Goal: Check status

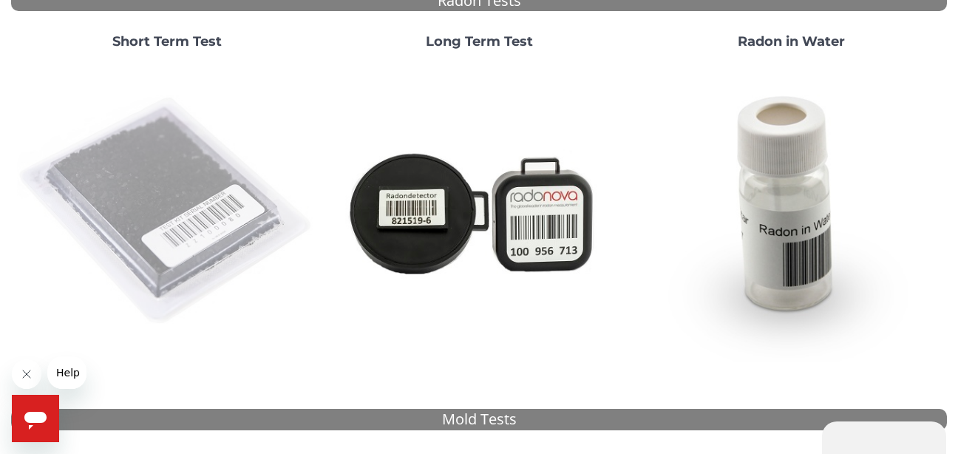
scroll to position [222, 0]
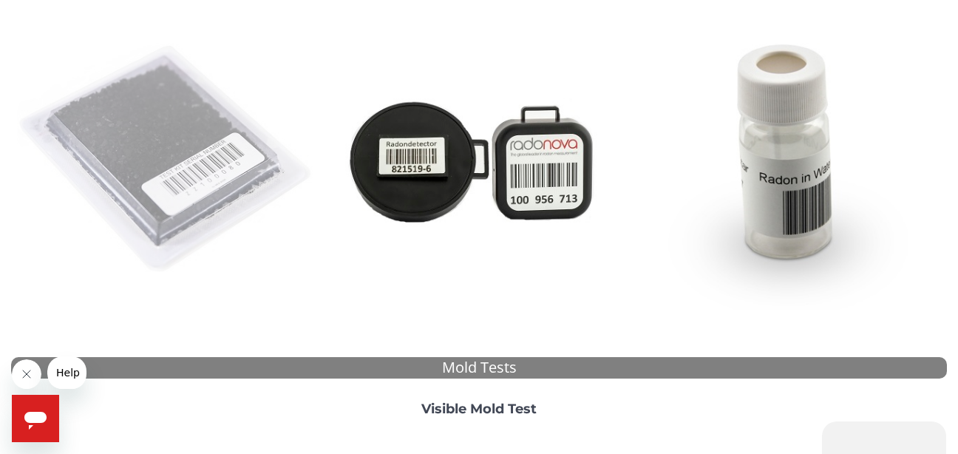
click at [151, 179] on img at bounding box center [167, 160] width 300 height 300
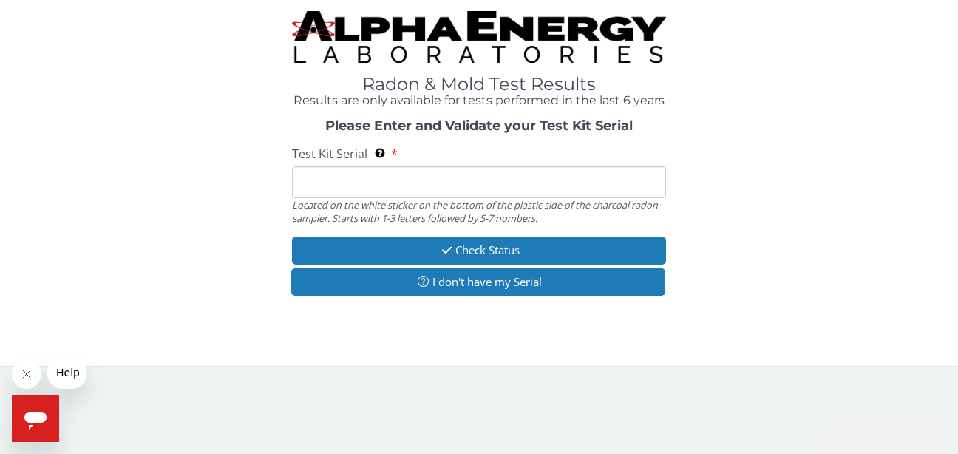
scroll to position [0, 0]
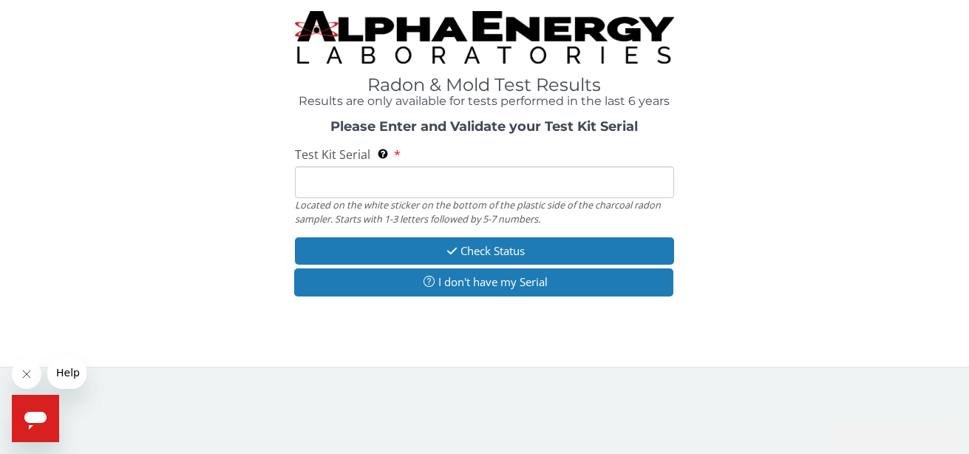
click at [352, 185] on input "Test Kit Serial Located on the white sticker on the bottom of the plastic side …" at bounding box center [484, 182] width 378 height 32
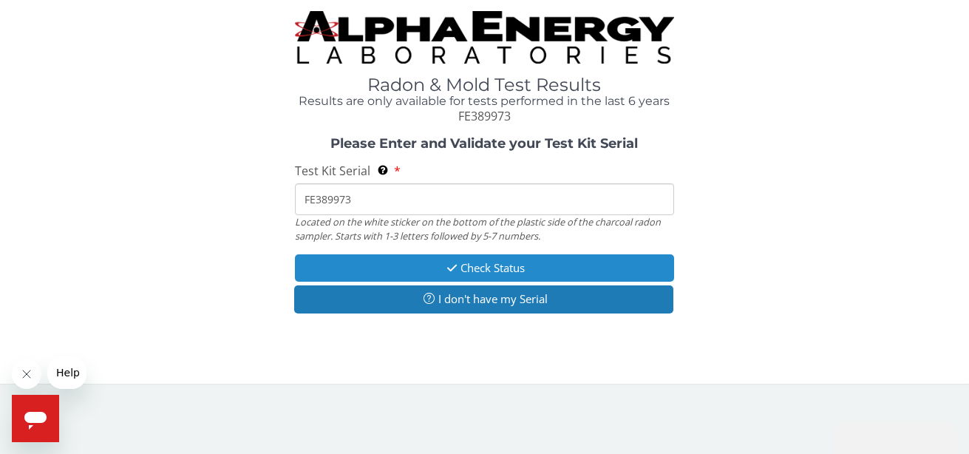
type input "FE389973"
click at [478, 263] on button "Check Status" at bounding box center [484, 267] width 378 height 27
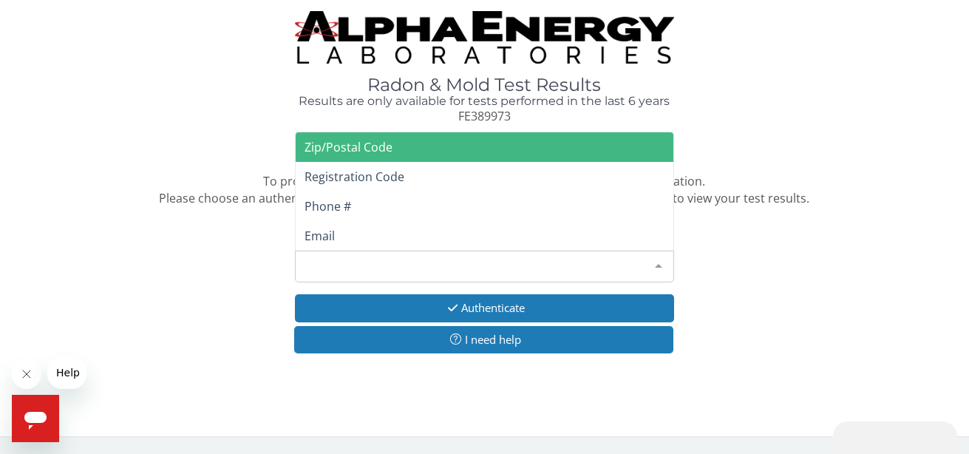
click at [656, 265] on div at bounding box center [659, 265] width 30 height 28
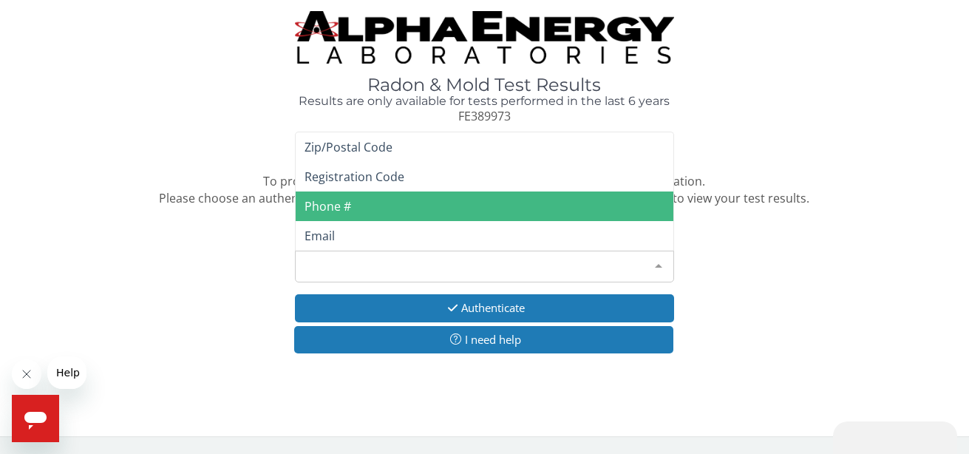
click at [346, 208] on span "Phone #" at bounding box center [327, 206] width 47 height 16
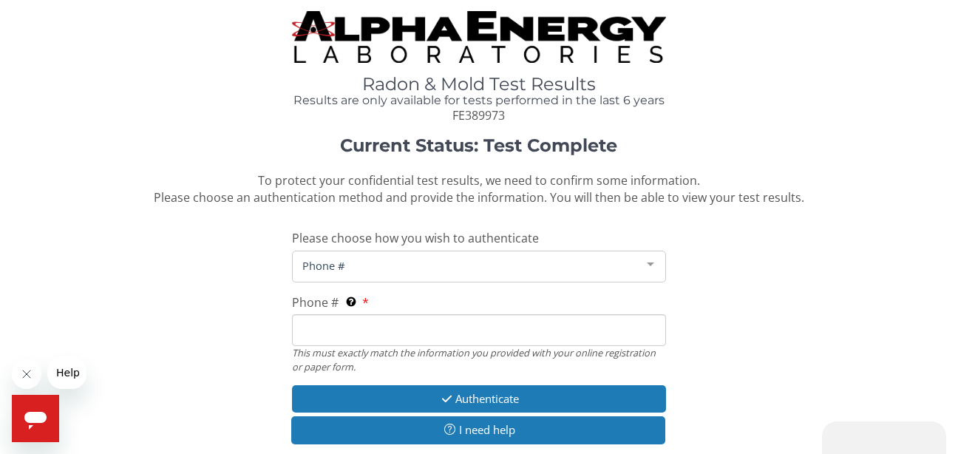
click at [344, 328] on input "Phone # This must exactly match the information you provided with your online r…" at bounding box center [479, 330] width 374 height 32
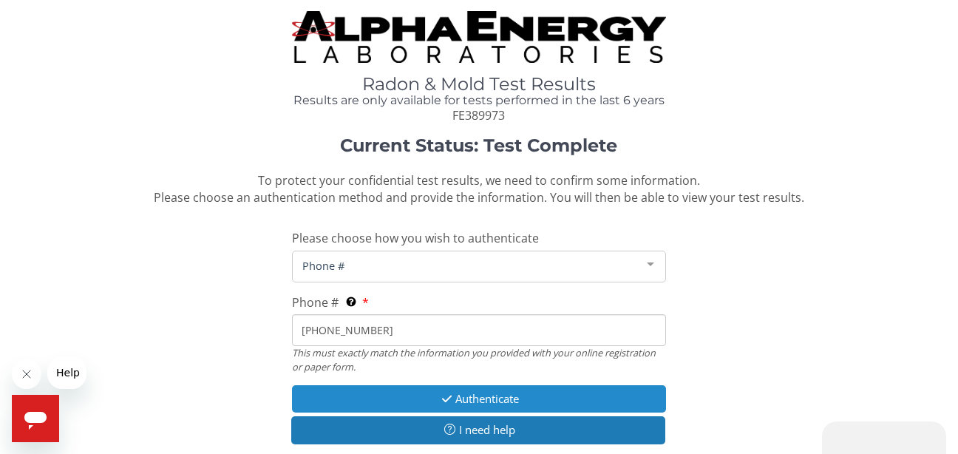
type input "[PHONE_NUMBER]"
click at [471, 398] on button "Authenticate" at bounding box center [479, 398] width 374 height 27
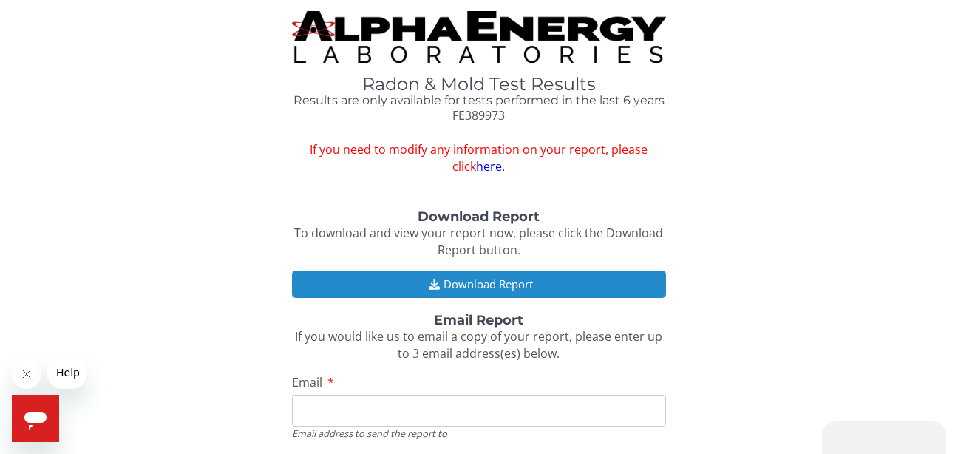
click at [456, 284] on button "Download Report" at bounding box center [479, 283] width 374 height 27
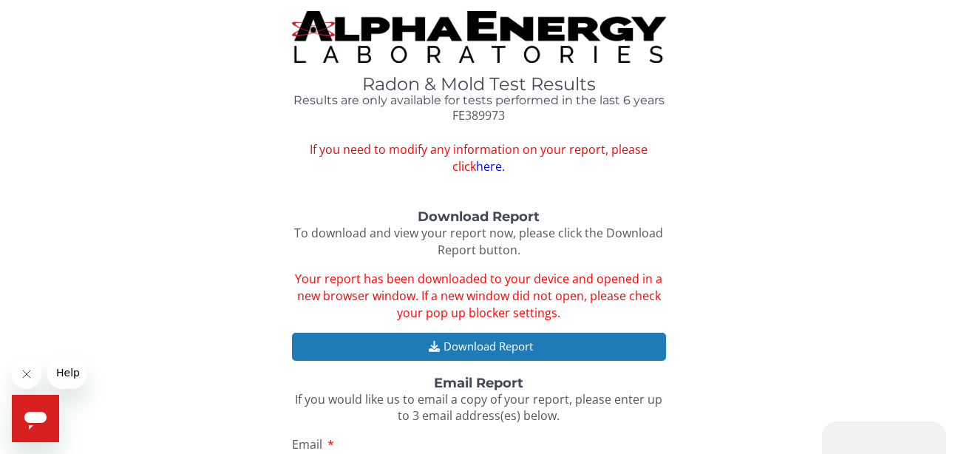
click at [28, 377] on icon "Close message from company" at bounding box center [27, 374] width 12 height 12
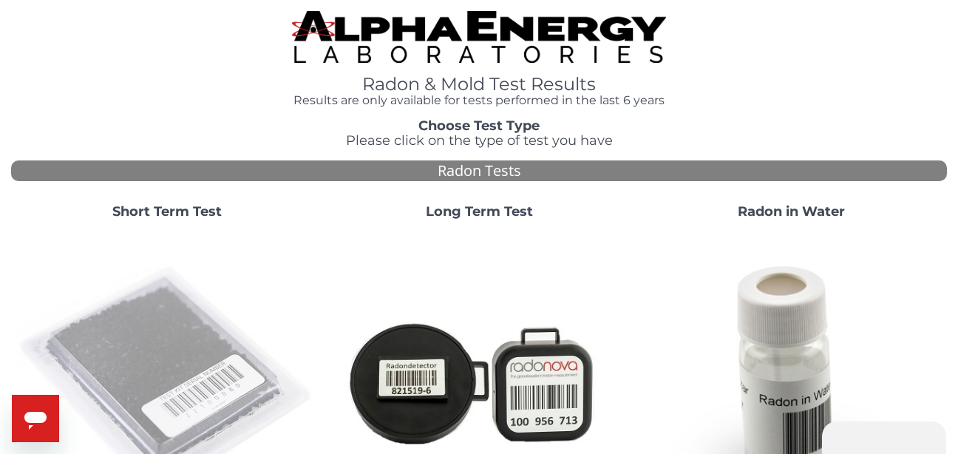
click at [145, 317] on img at bounding box center [167, 381] width 300 height 300
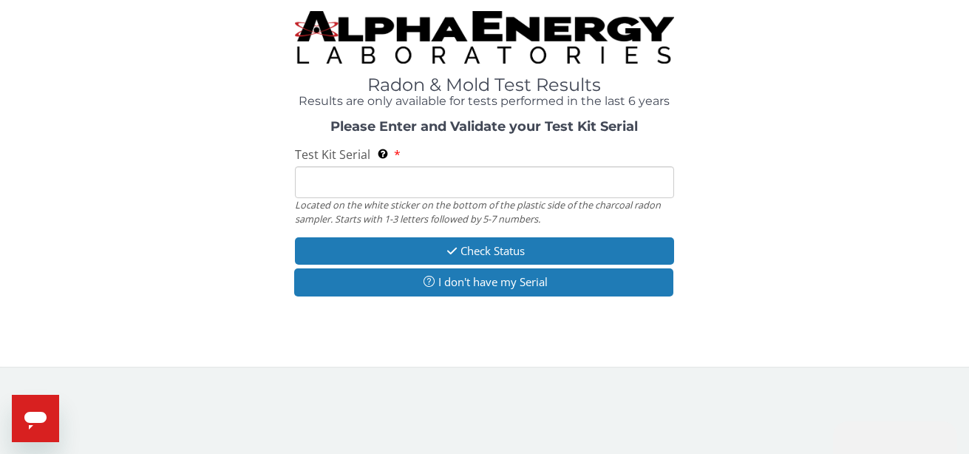
click at [369, 183] on input "Test Kit Serial Located on the white sticker on the bottom of the plastic side …" at bounding box center [484, 182] width 378 height 32
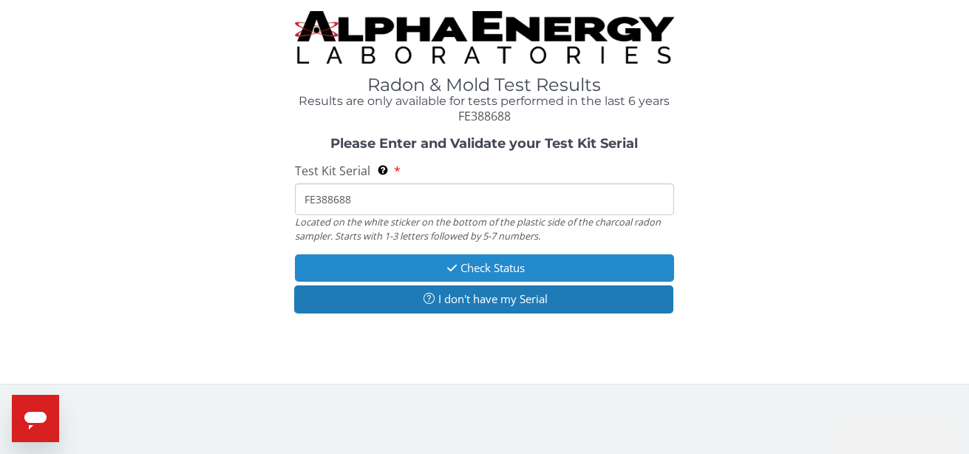
type input "FE388688"
click at [491, 267] on button "Check Status" at bounding box center [484, 267] width 378 height 27
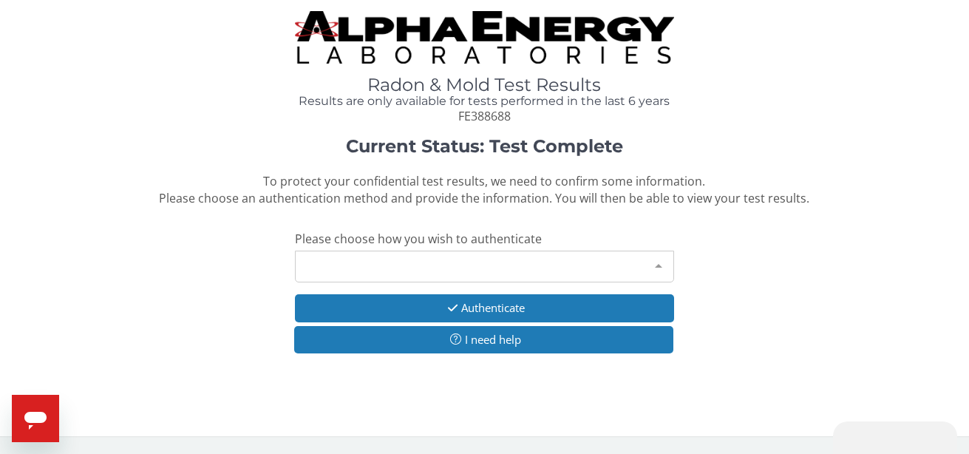
click at [547, 271] on div "Please make a selection" at bounding box center [484, 266] width 378 height 32
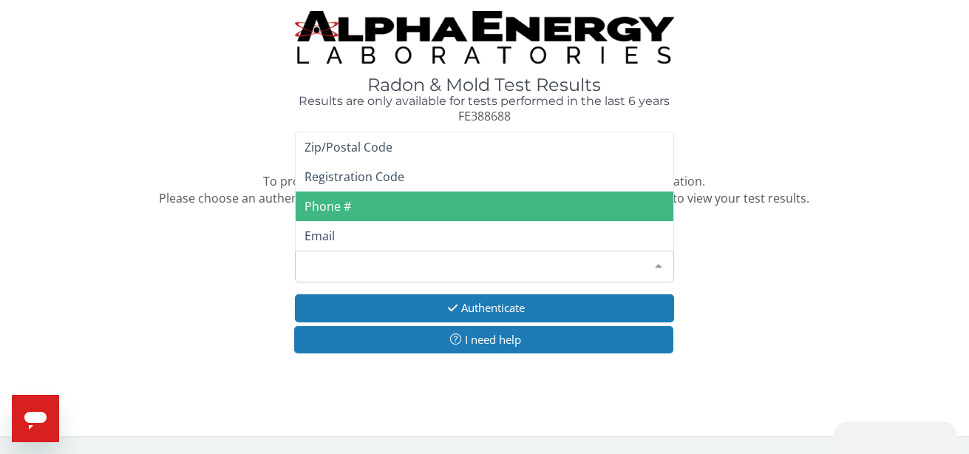
click at [331, 210] on span "Phone #" at bounding box center [327, 206] width 47 height 16
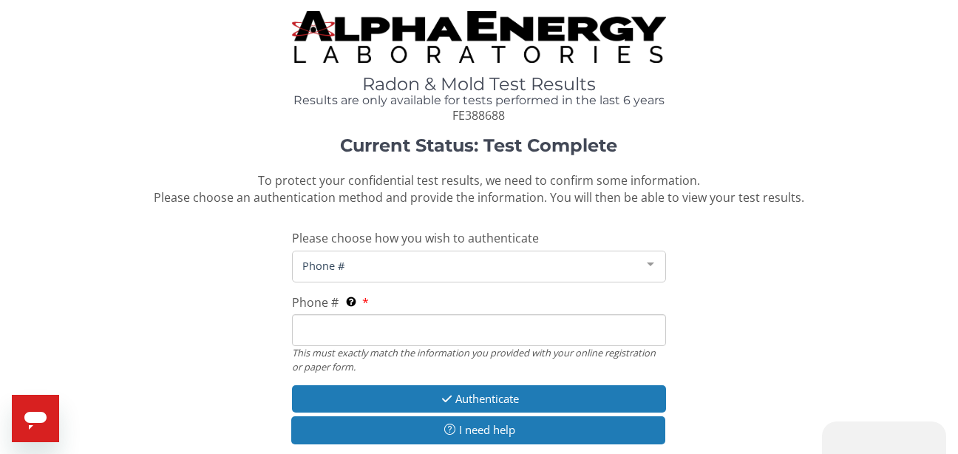
click at [327, 335] on input "Phone # This must exactly match the information you provided with your online r…" at bounding box center [479, 330] width 374 height 32
type input "[PHONE_NUMBER]"
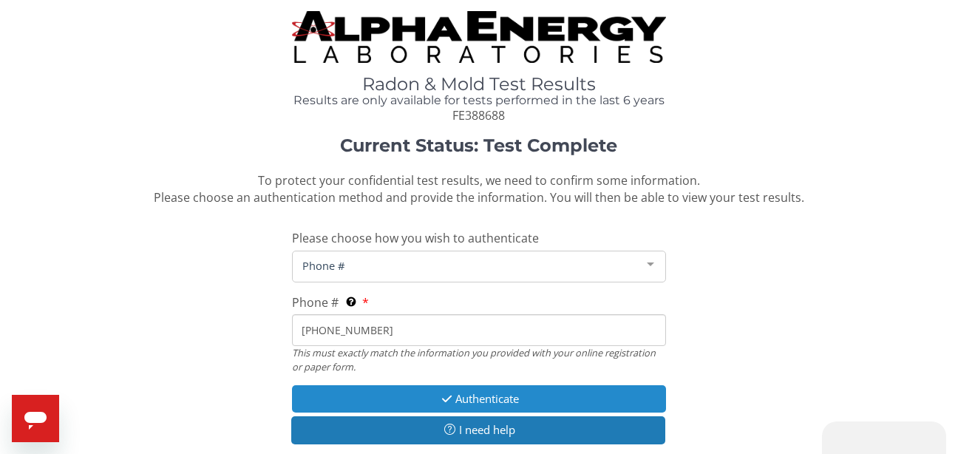
click at [474, 396] on button "Authenticate" at bounding box center [479, 398] width 374 height 27
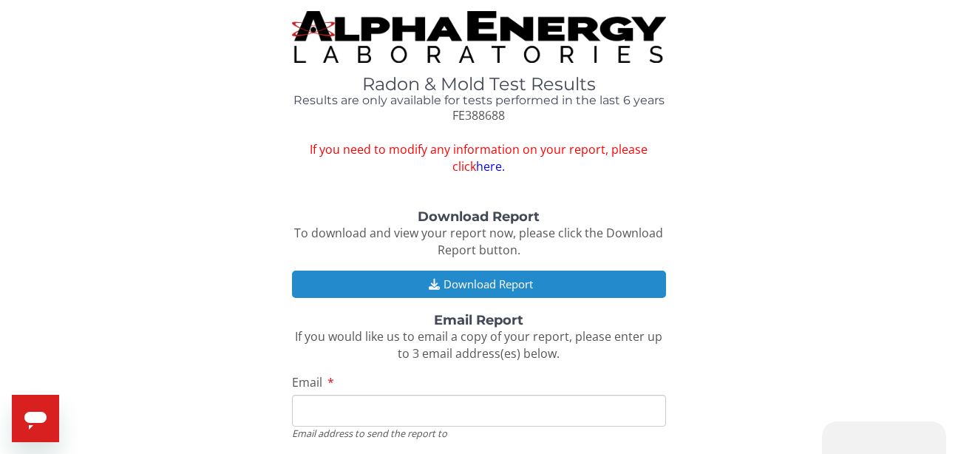
click at [483, 284] on button "Download Report" at bounding box center [479, 283] width 374 height 27
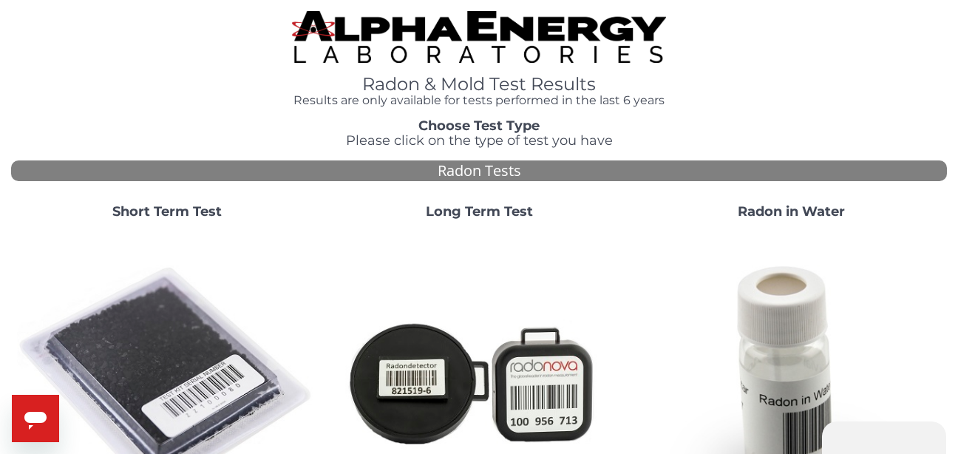
click at [164, 372] on img at bounding box center [167, 381] width 300 height 300
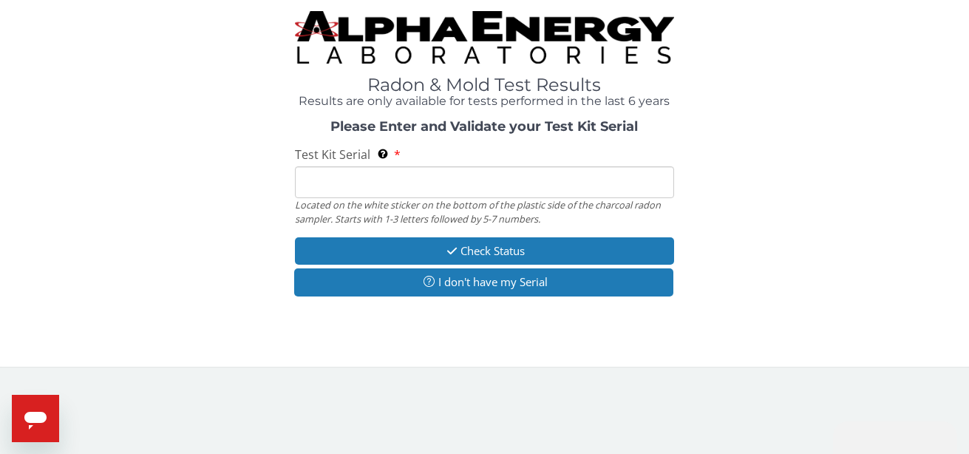
click at [437, 181] on input "Test Kit Serial Located on the white sticker on the bottom of the plastic side …" at bounding box center [484, 182] width 378 height 32
click at [631, 228] on div "Please Enter and Validate your Test Kit Serial Test Kit Serial Located on the w…" at bounding box center [484, 210] width 946 height 180
